Goal: Subscribe to service/newsletter

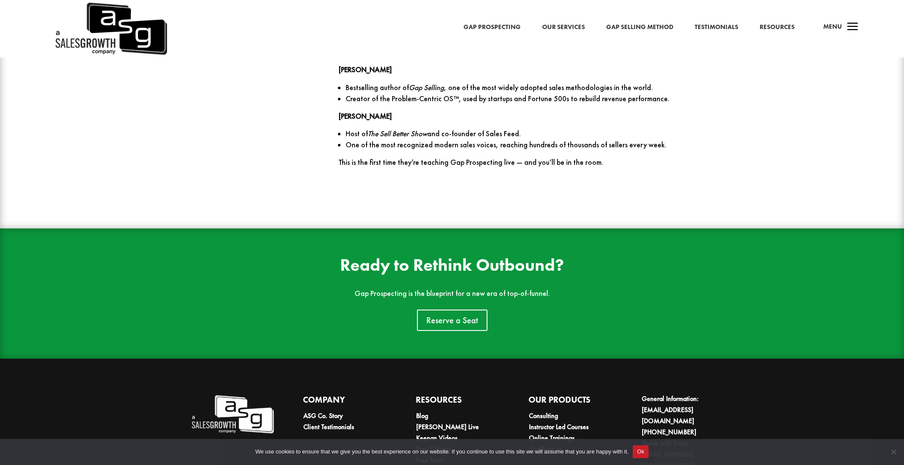
scroll to position [1386, 0]
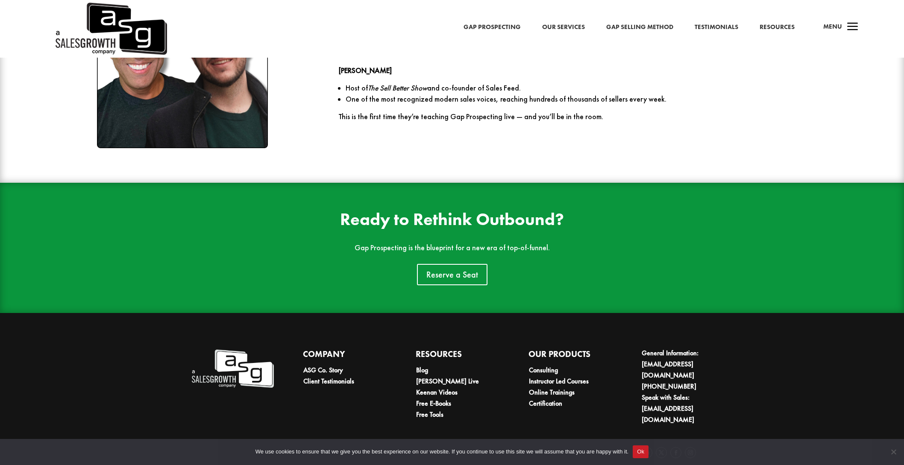
click at [512, 24] on link "Gap Prospecting" at bounding box center [492, 27] width 57 height 11
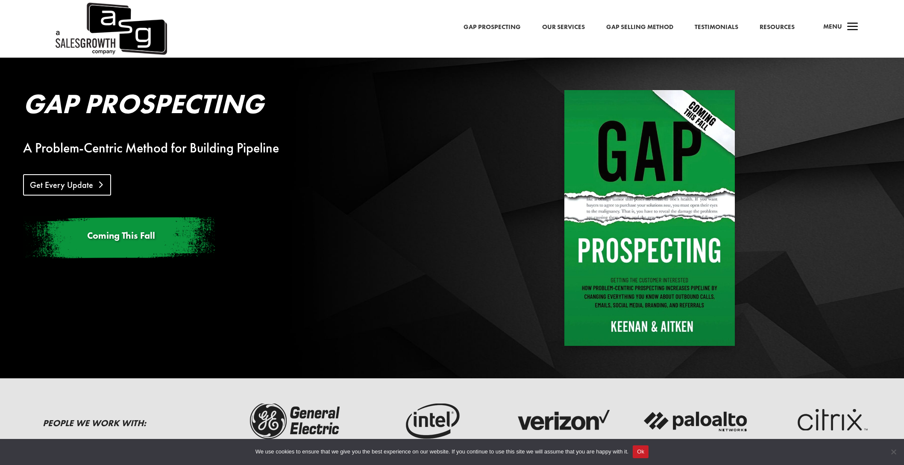
click at [73, 188] on link "Get Every Update" at bounding box center [67, 184] width 88 height 21
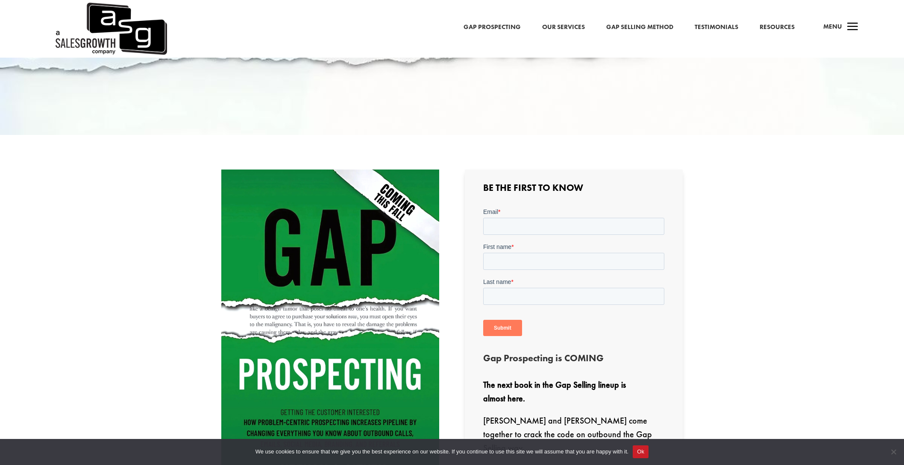
scroll to position [207, 0]
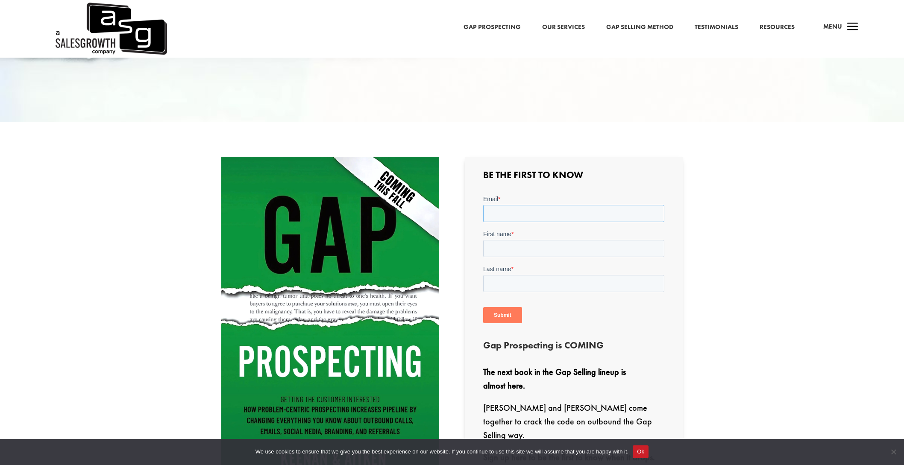
click at [493, 216] on input "Email *" at bounding box center [573, 213] width 181 height 17
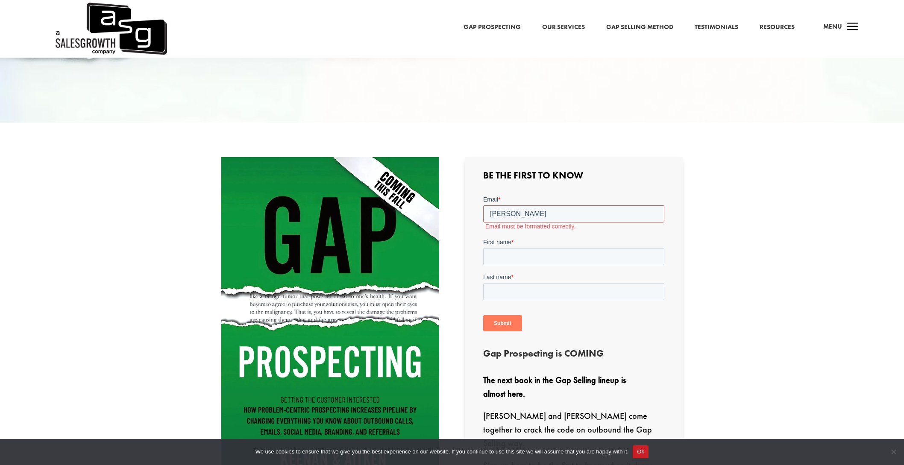
type input "william.hanson@oracle.com"
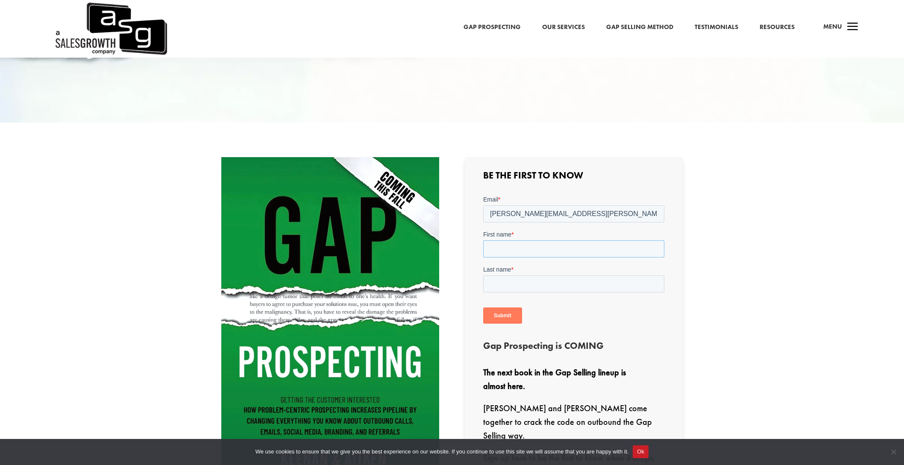
click at [489, 245] on input "First name *" at bounding box center [573, 248] width 181 height 17
type input "William"
type input "Hanson"
click at [462, 281] on div "Be the First to Know Gap Prospecting is COMING The next book in the Gap Selling…" at bounding box center [452, 336] width 462 height 381
click at [496, 320] on input "Submit" at bounding box center [502, 315] width 39 height 16
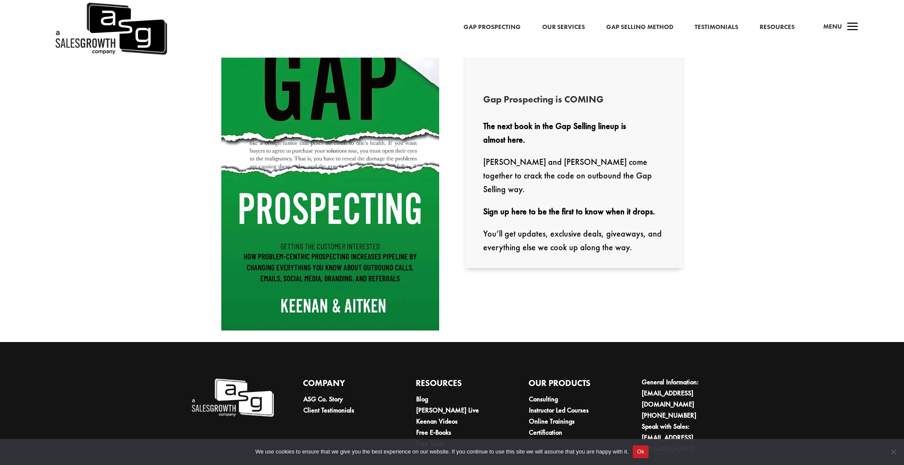
scroll to position [361, 0]
